Goal: Transaction & Acquisition: Purchase product/service

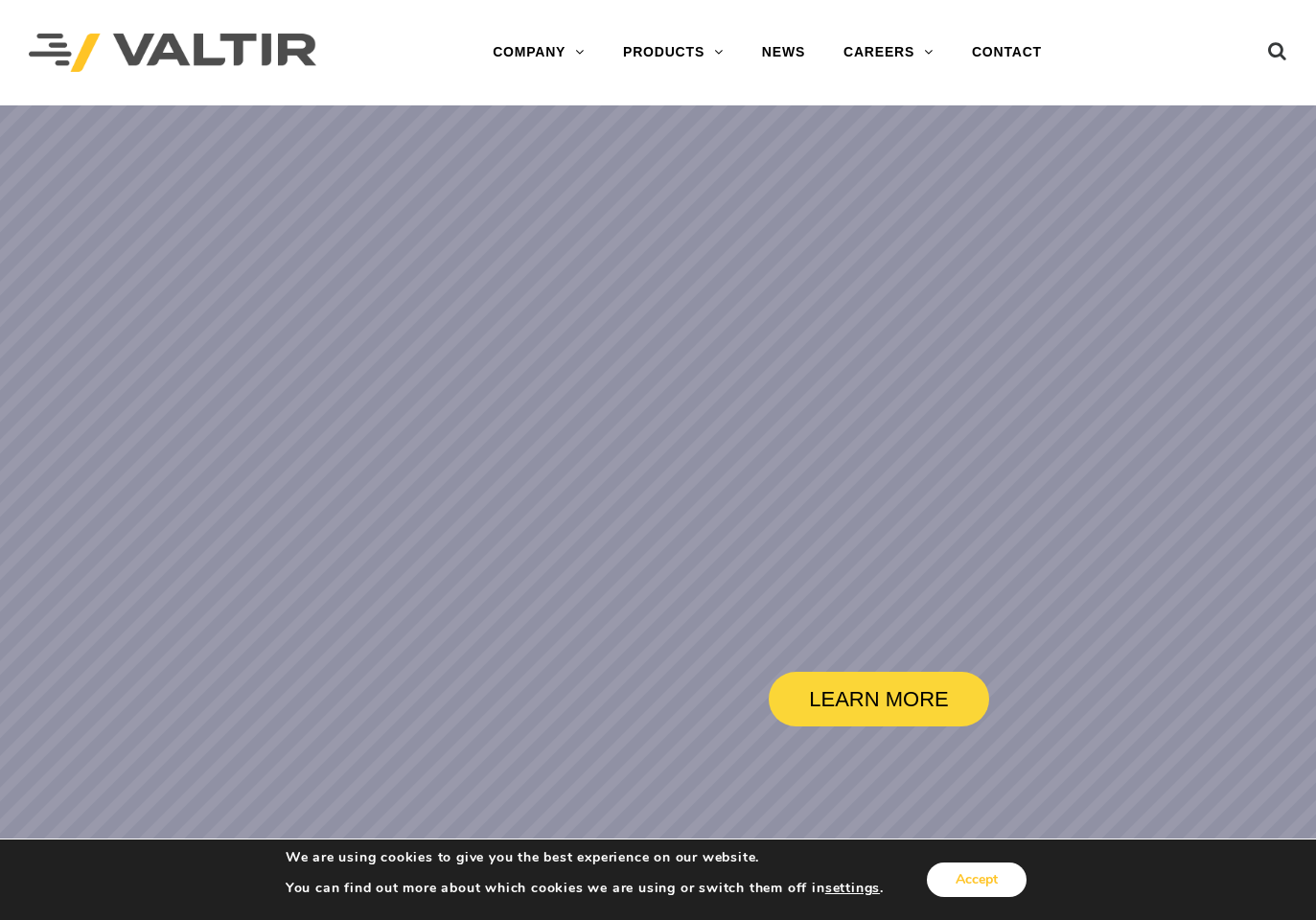
click at [968, 887] on button "Accept" at bounding box center [977, 879] width 99 height 34
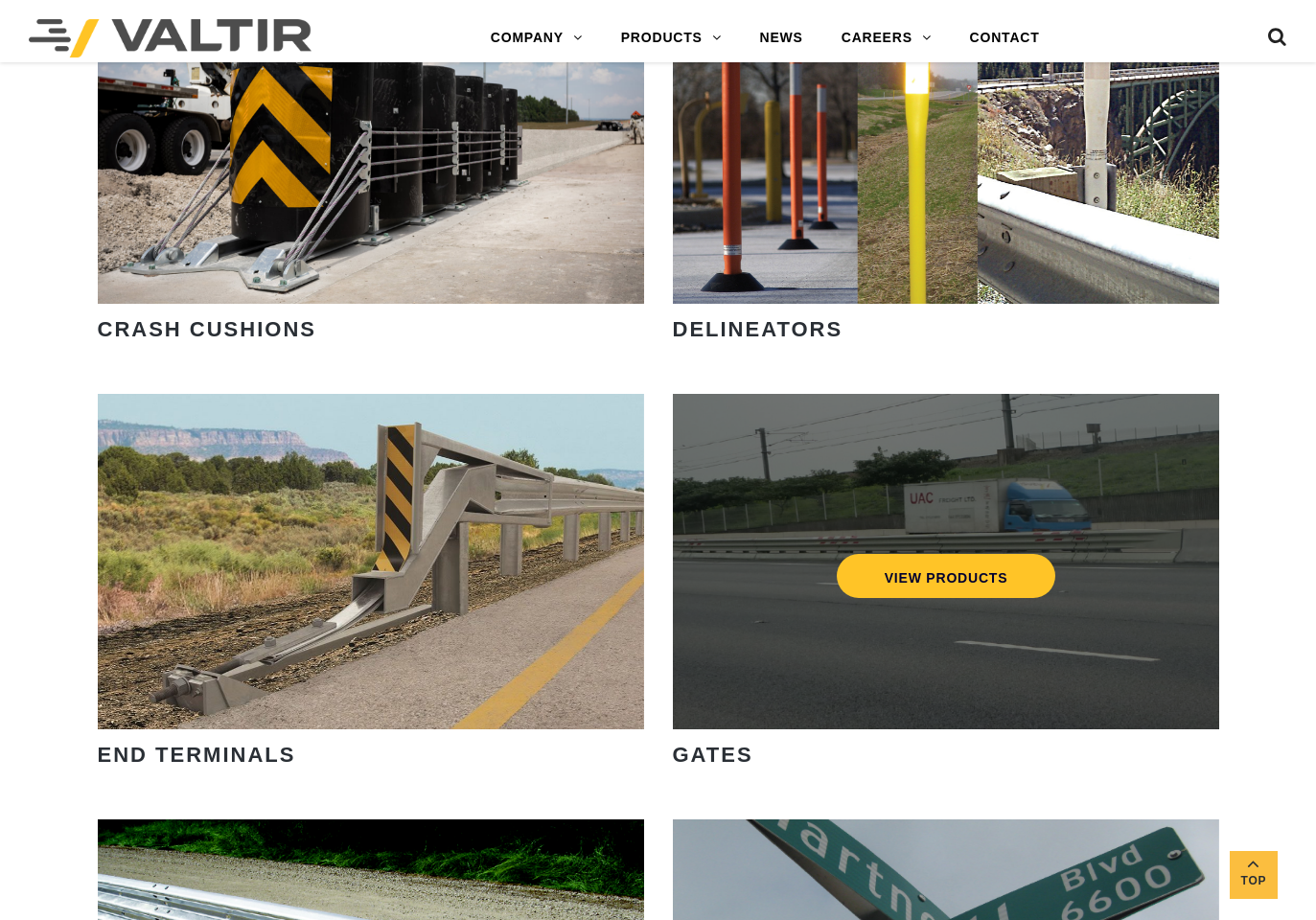
scroll to position [1821, 0]
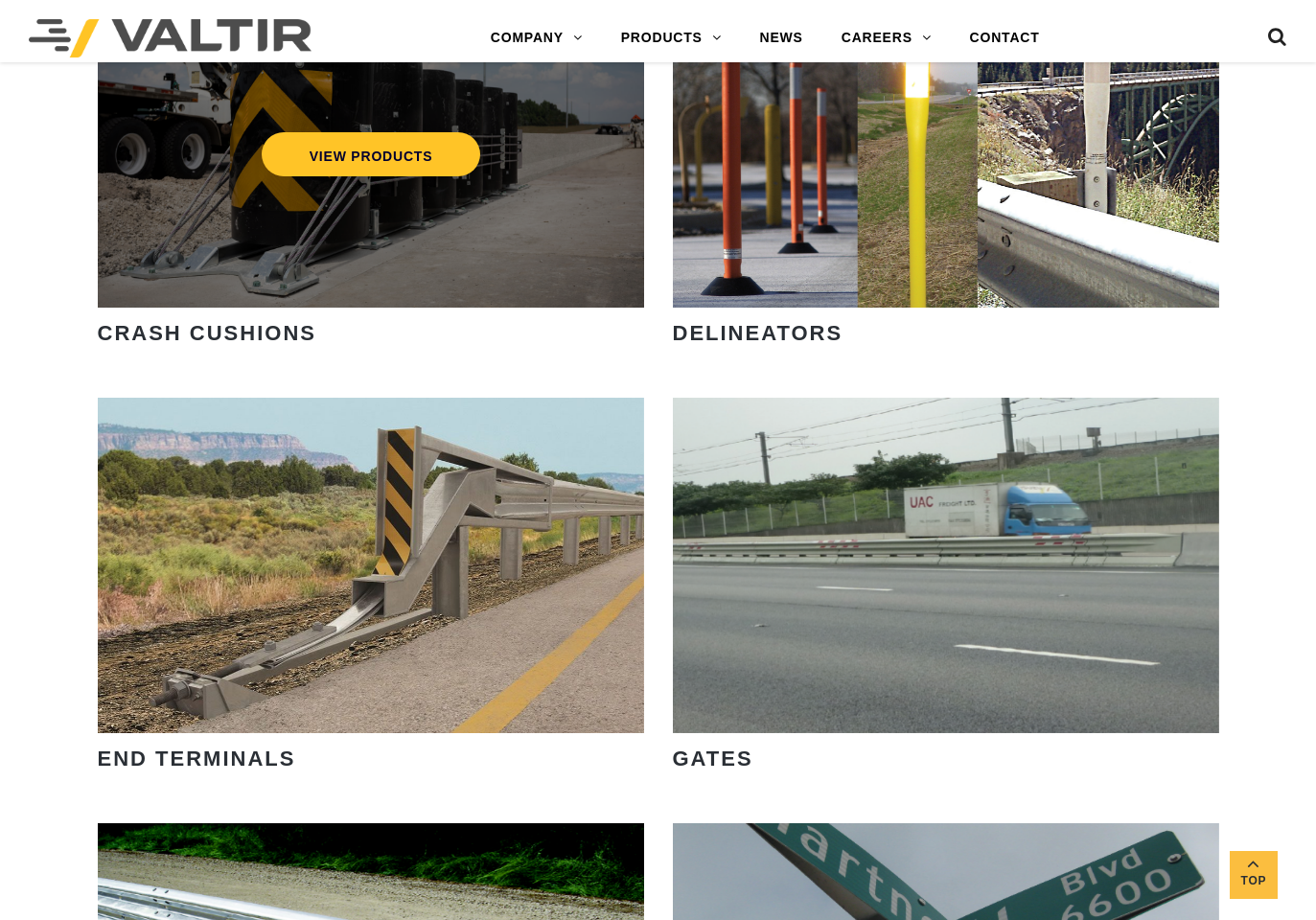
click at [499, 210] on div "VIEW PRODUCTS" at bounding box center [372, 139] width 547 height 336
click at [424, 136] on link "VIEW PRODUCTS" at bounding box center [371, 154] width 220 height 44
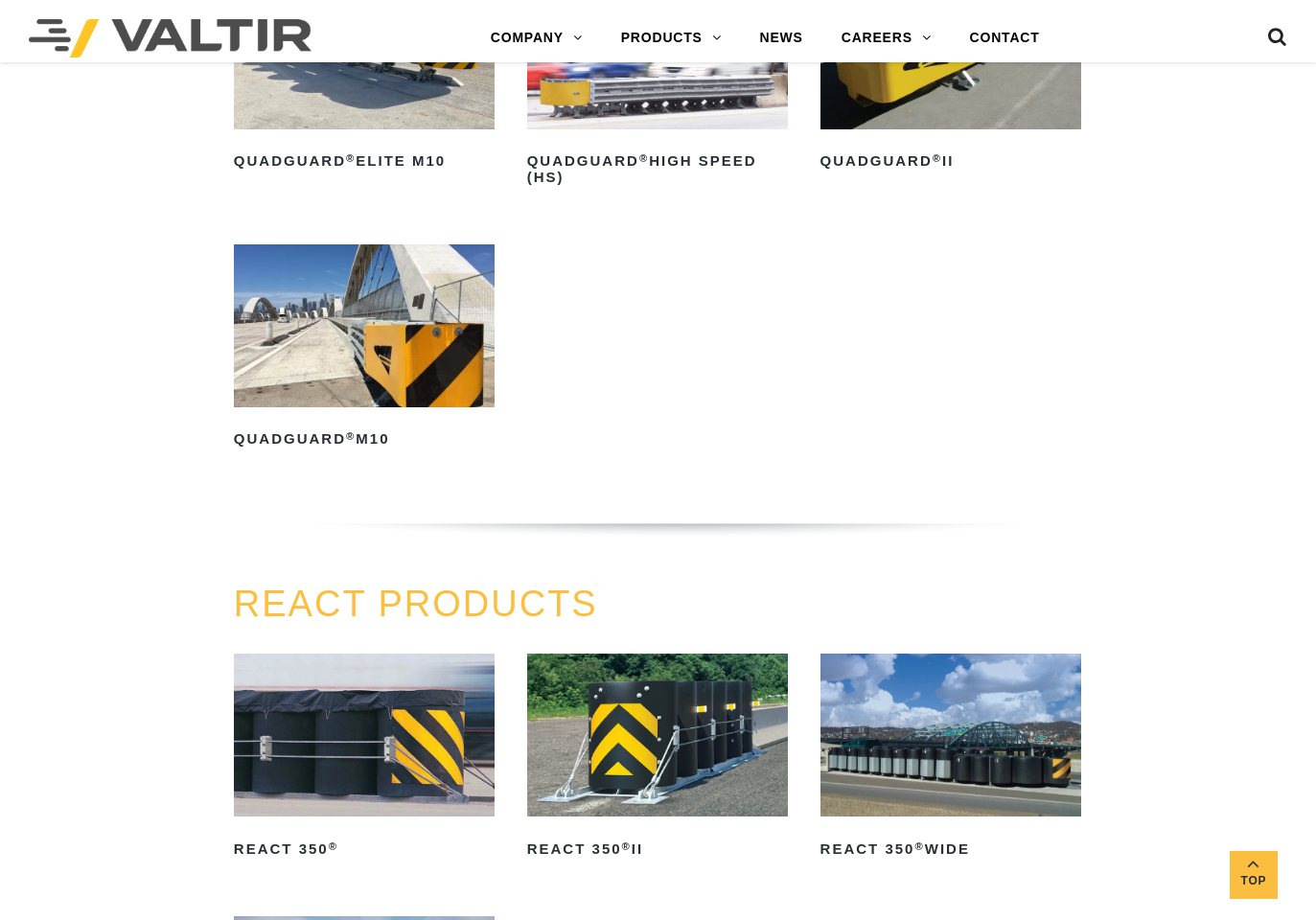
scroll to position [1821, 0]
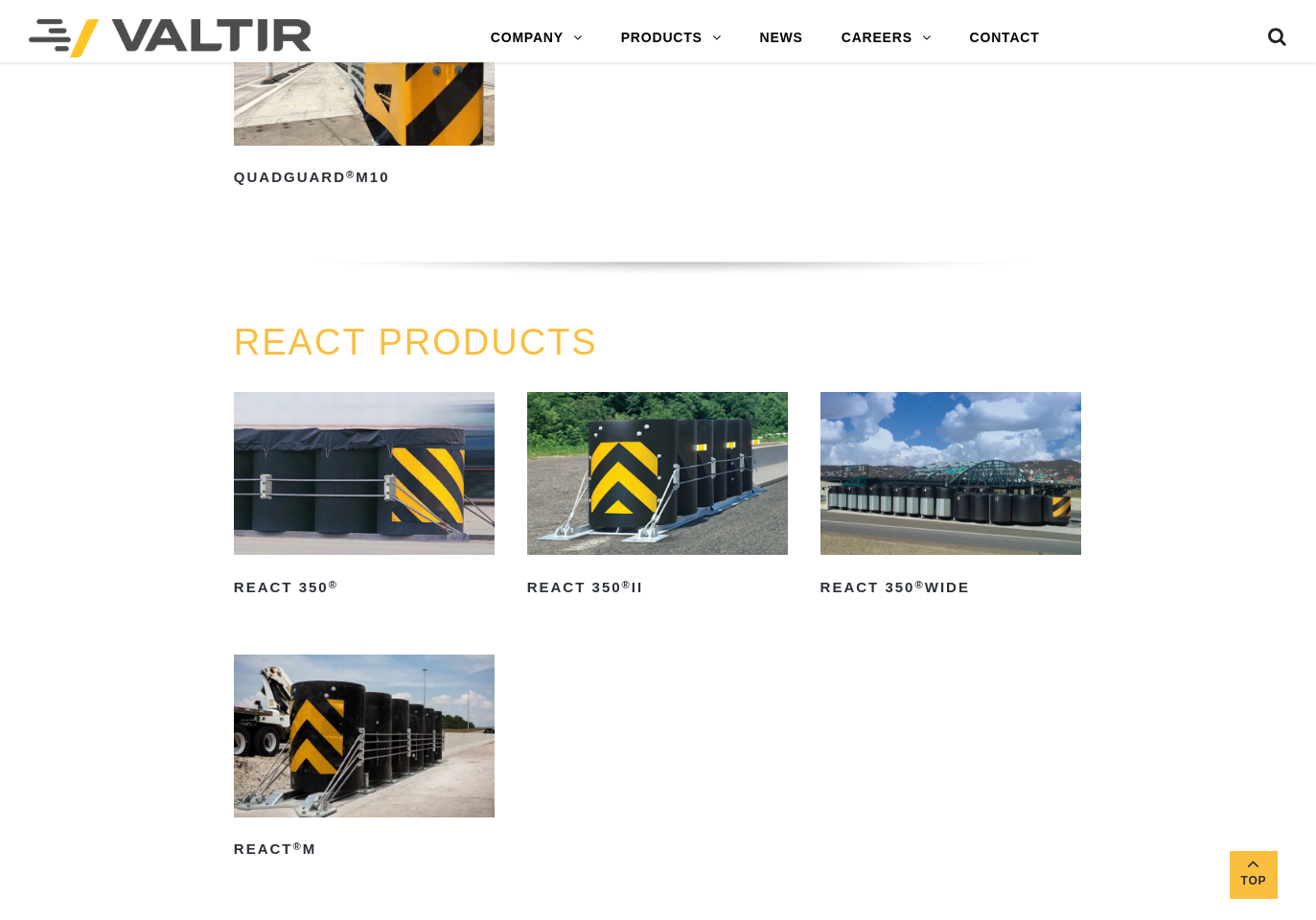
click at [1045, 511] on img at bounding box center [950, 474] width 261 height 163
click at [362, 444] on img at bounding box center [364, 474] width 261 height 163
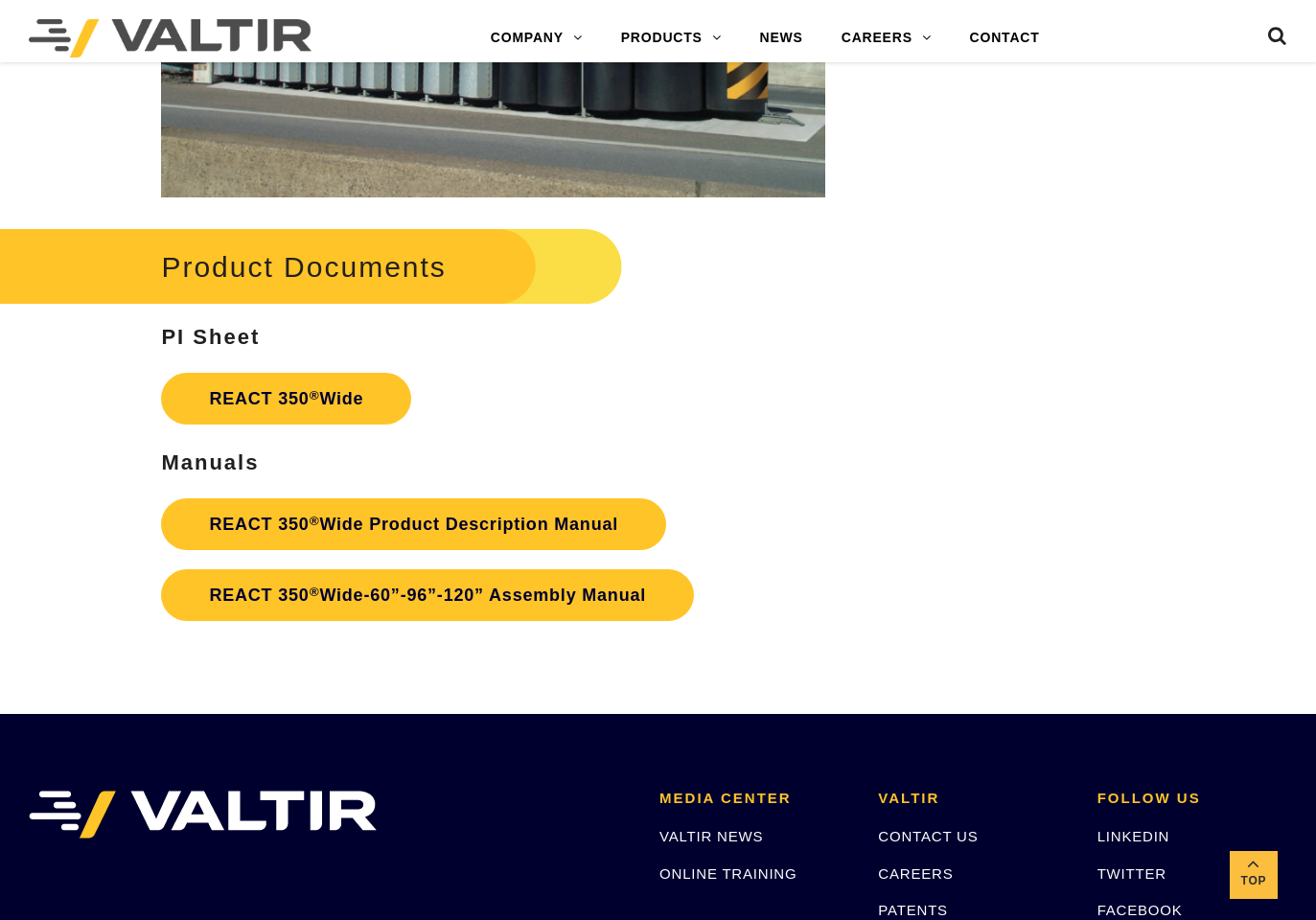
scroll to position [2504, 0]
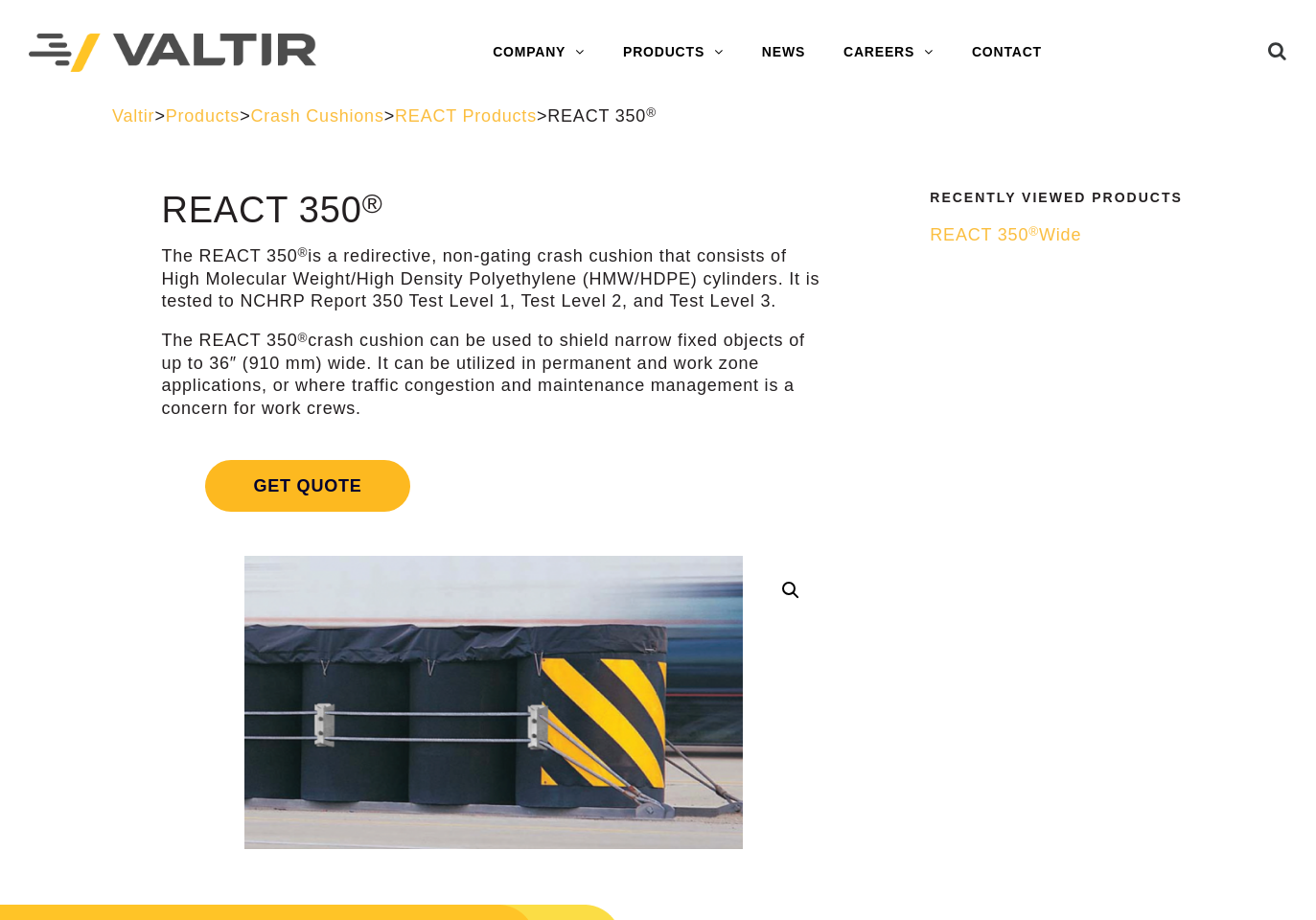
click at [345, 470] on span "Get Quote" at bounding box center [307, 485] width 204 height 52
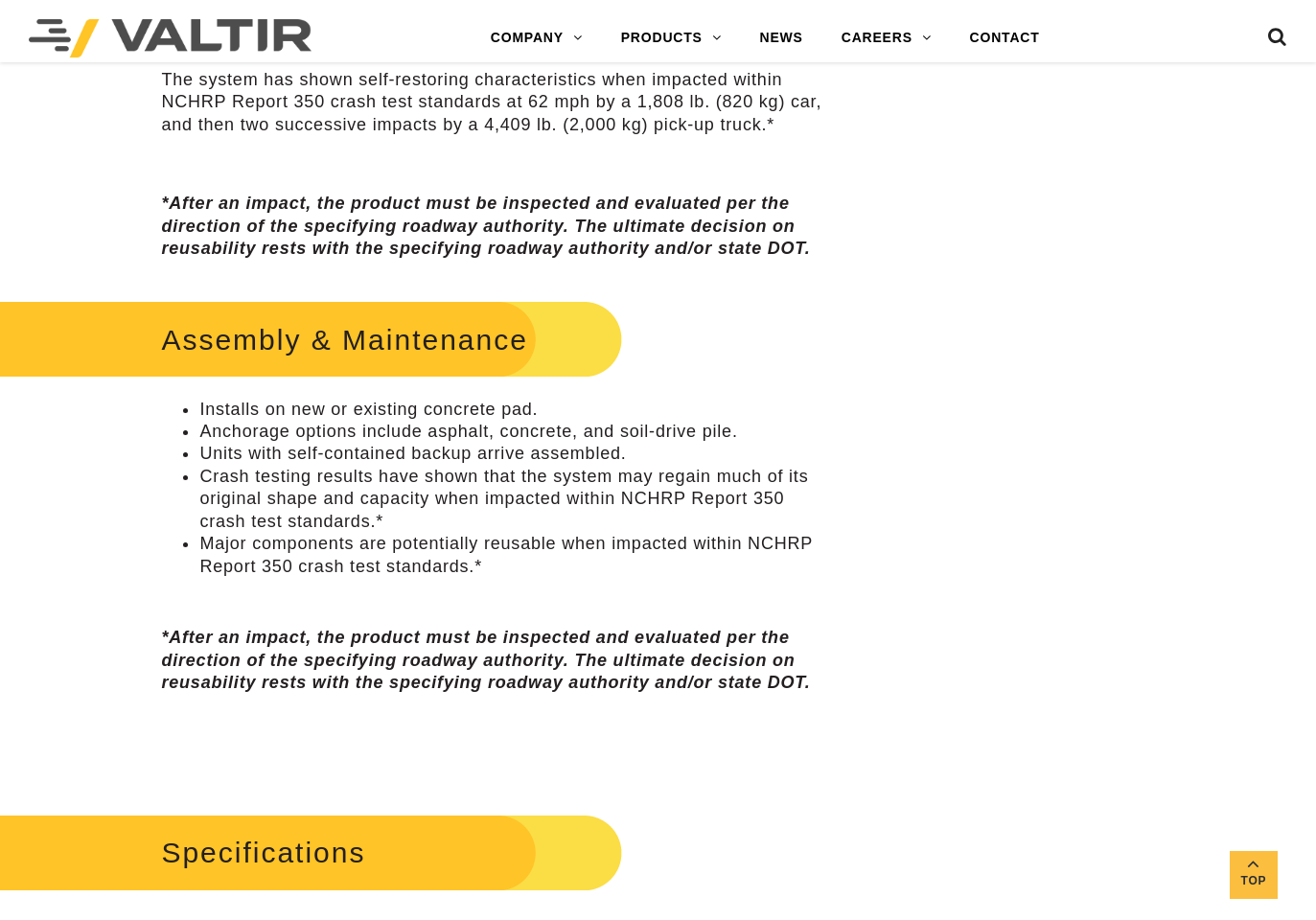
scroll to position [1534, 0]
